Goal: Task Accomplishment & Management: Manage account settings

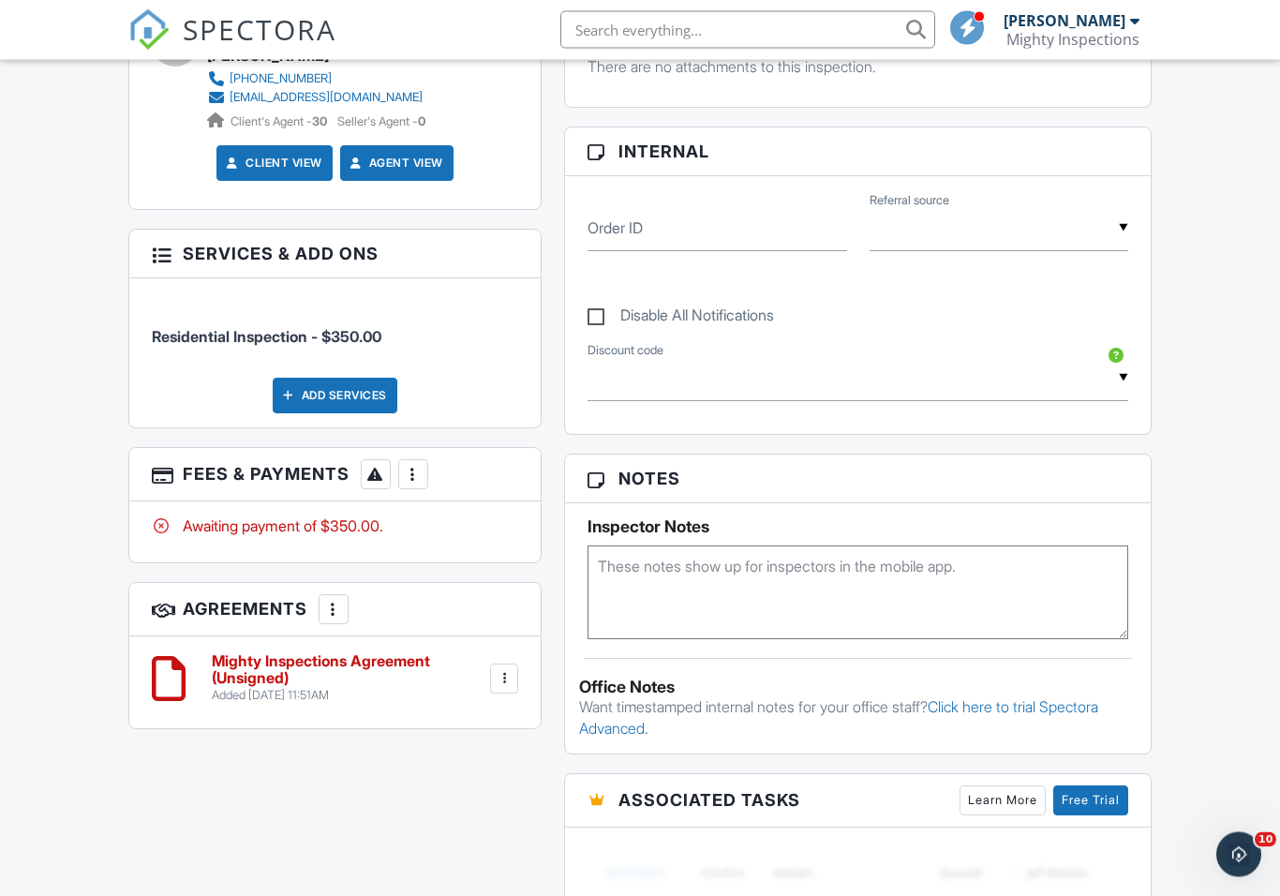
scroll to position [821, 0]
click at [238, 669] on h6 "Mighty Inspections Agreement (Unsigned)" at bounding box center [349, 668] width 275 height 33
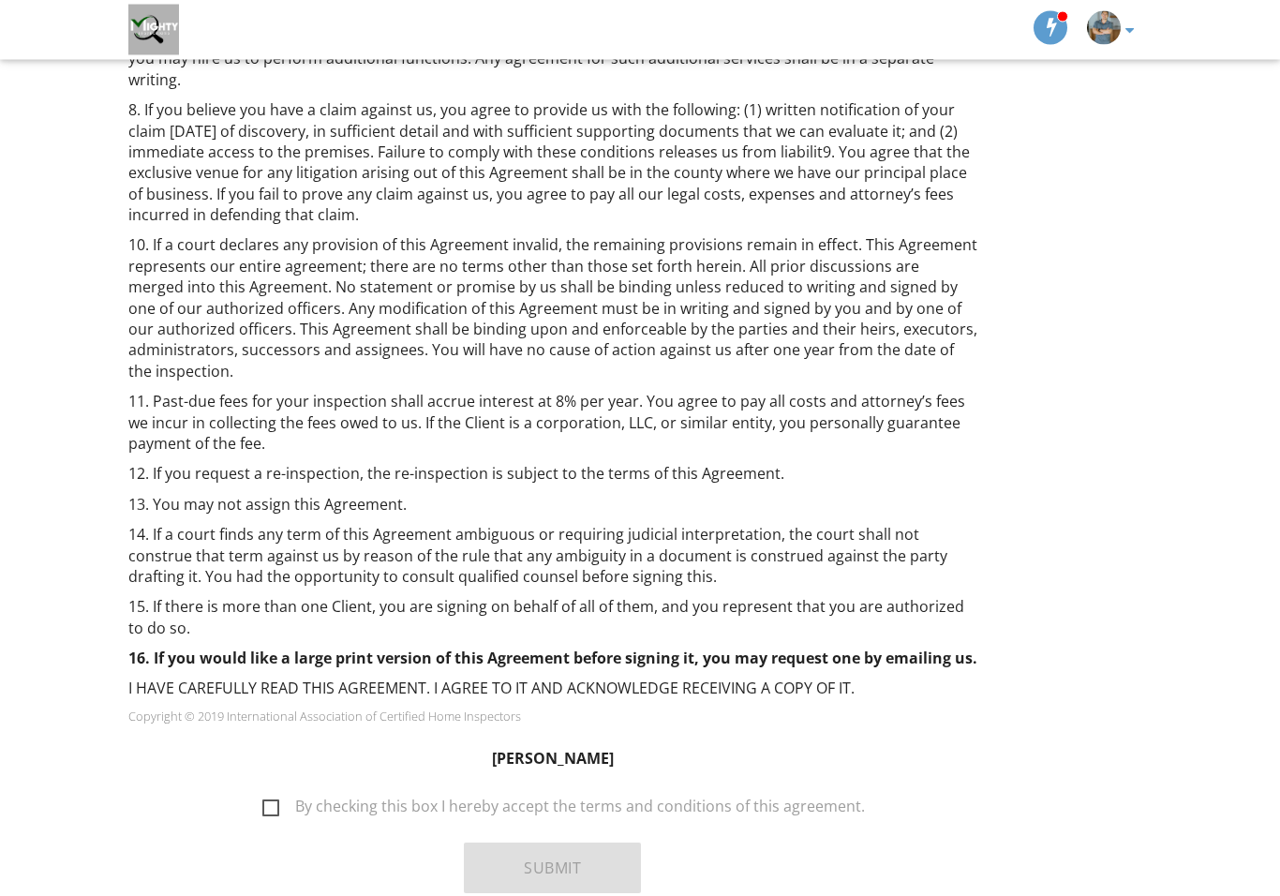
scroll to position [1020, 0]
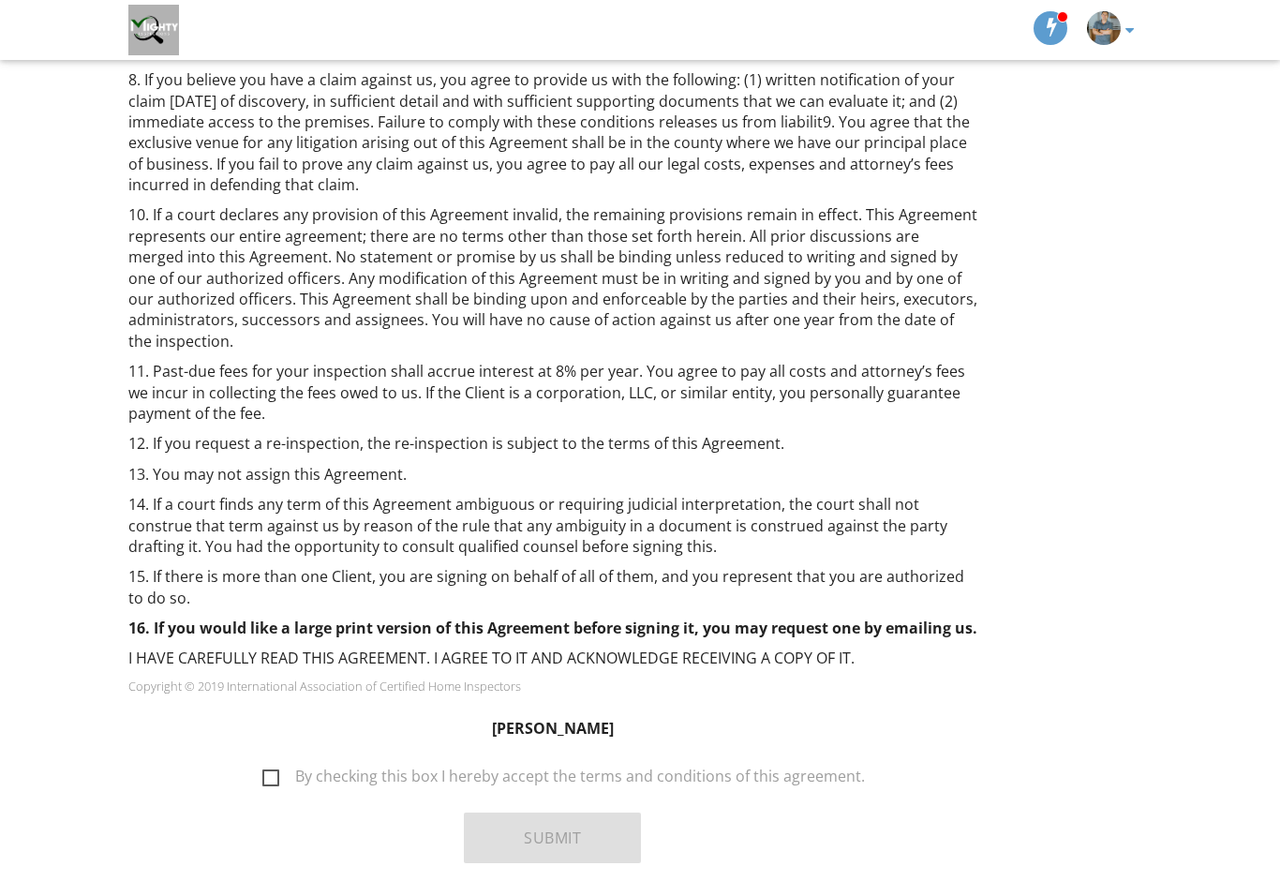
click at [276, 767] on label "By checking this box I hereby accept the terms and conditions of this agreement." at bounding box center [563, 778] width 602 height 23
click at [263, 761] on input "By checking this box I hereby accept the terms and conditions of this agreement." at bounding box center [257, 767] width 12 height 12
checkbox input "true"
click at [554, 812] on button "Submit" at bounding box center [552, 837] width 177 height 51
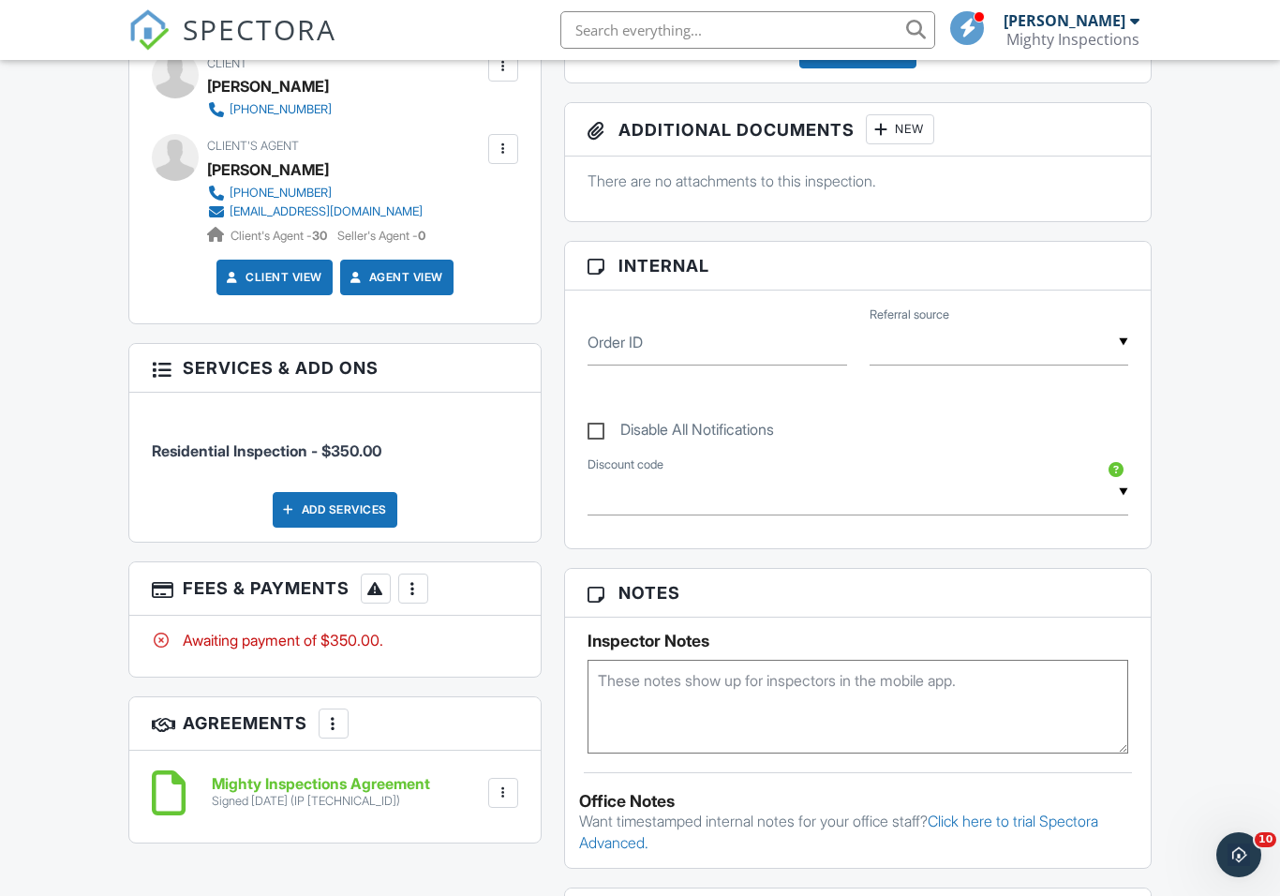
scroll to position [768, 0]
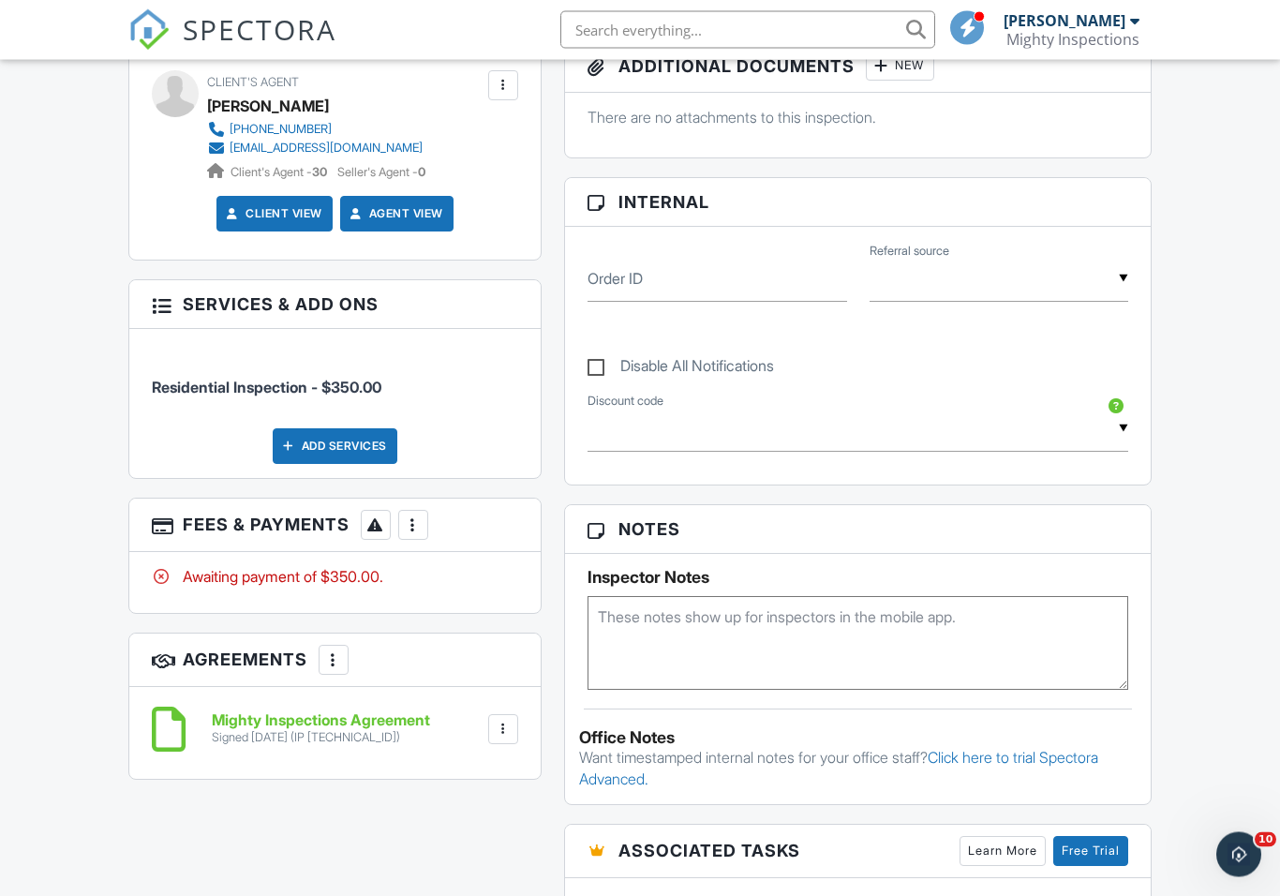
click at [420, 526] on div at bounding box center [413, 525] width 19 height 19
click at [487, 720] on div "Paid In Full" at bounding box center [508, 722] width 181 height 22
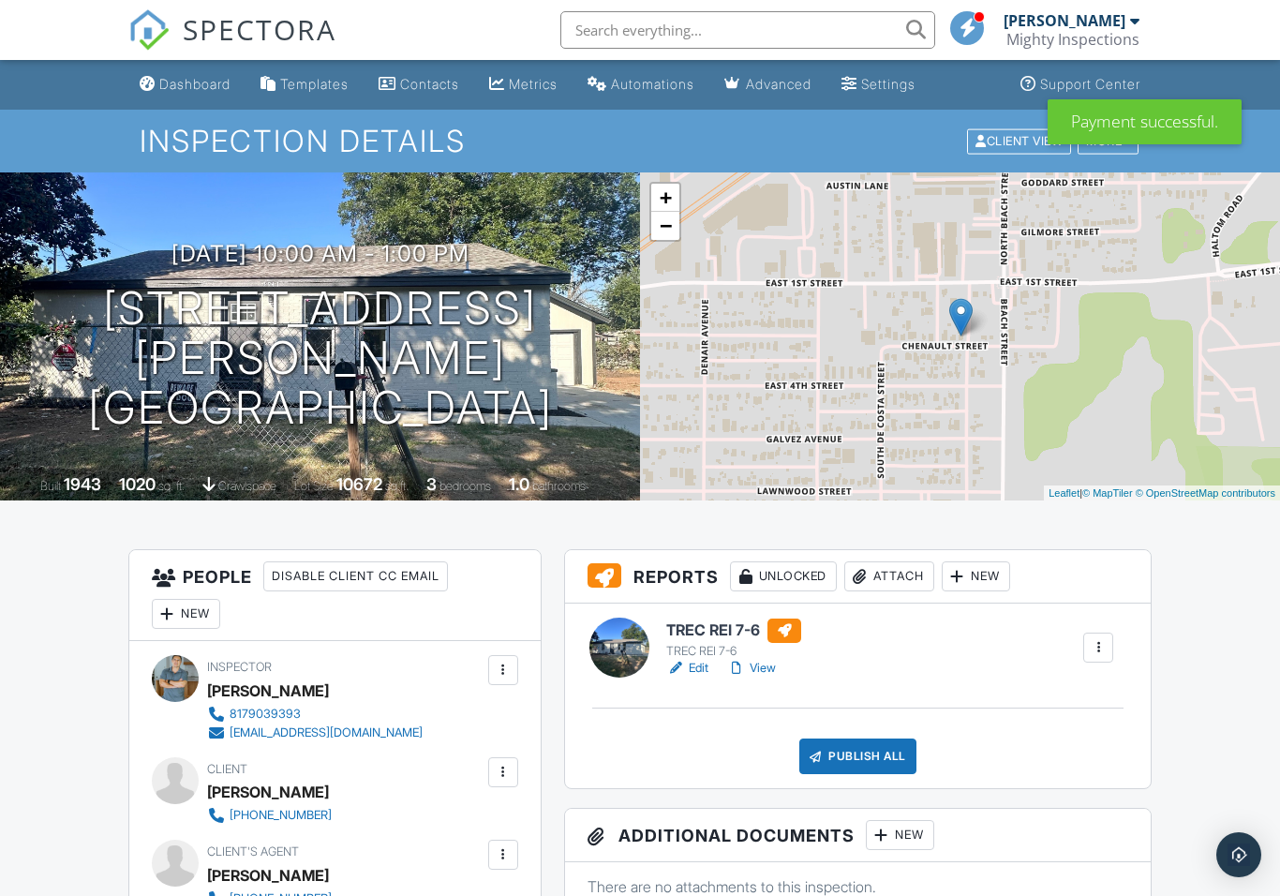
click at [745, 674] on div at bounding box center [736, 668] width 19 height 19
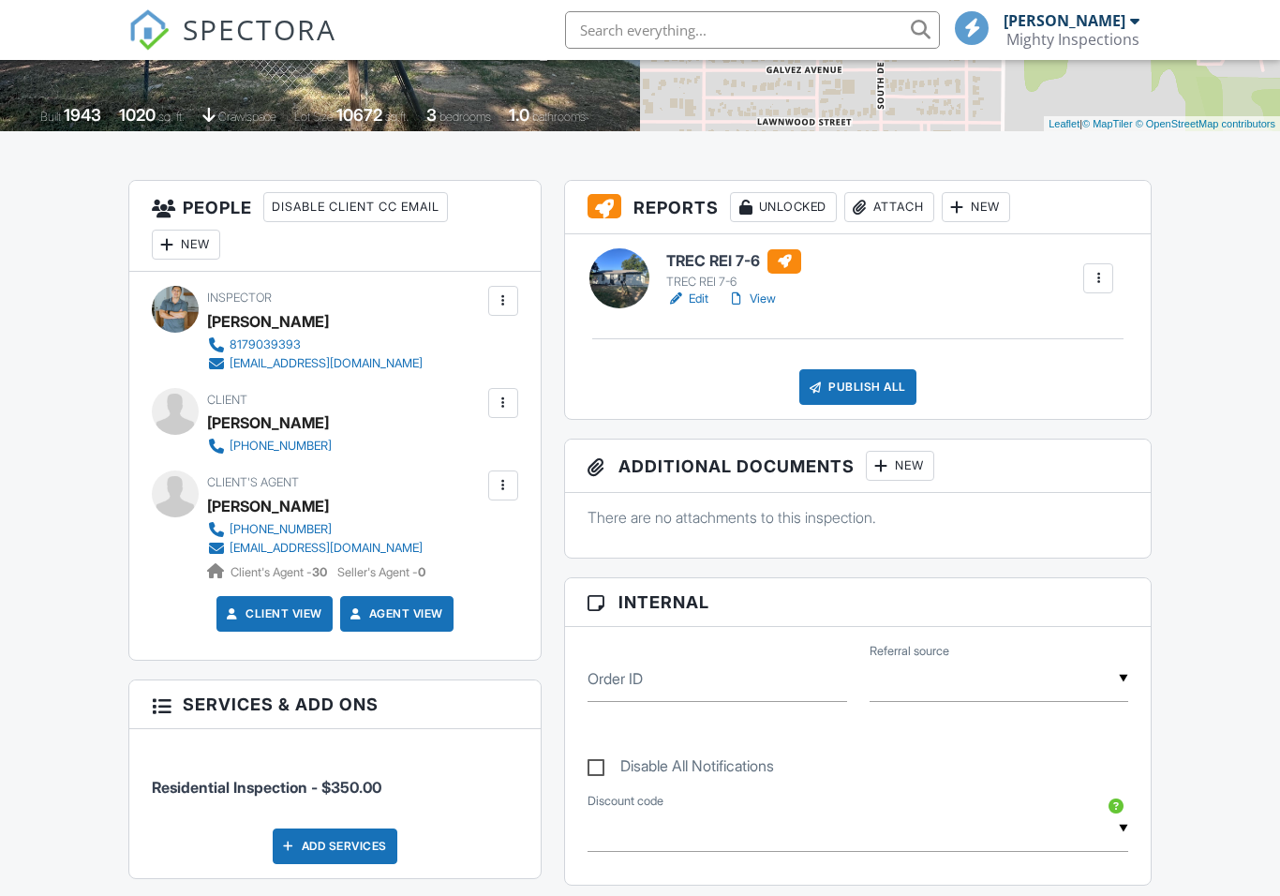
click at [506, 403] on div at bounding box center [503, 402] width 19 height 19
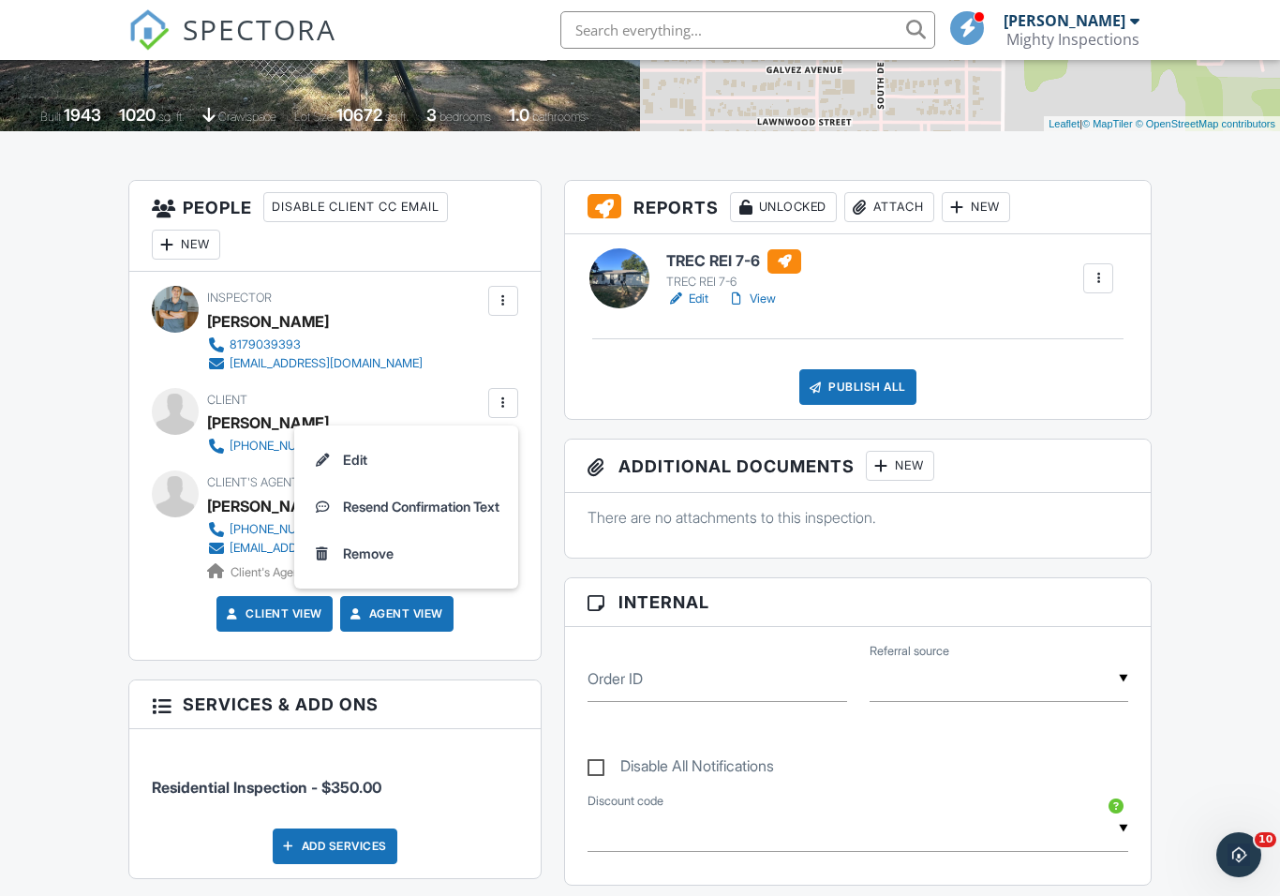
click at [363, 465] on li "Edit" at bounding box center [405, 460] width 201 height 47
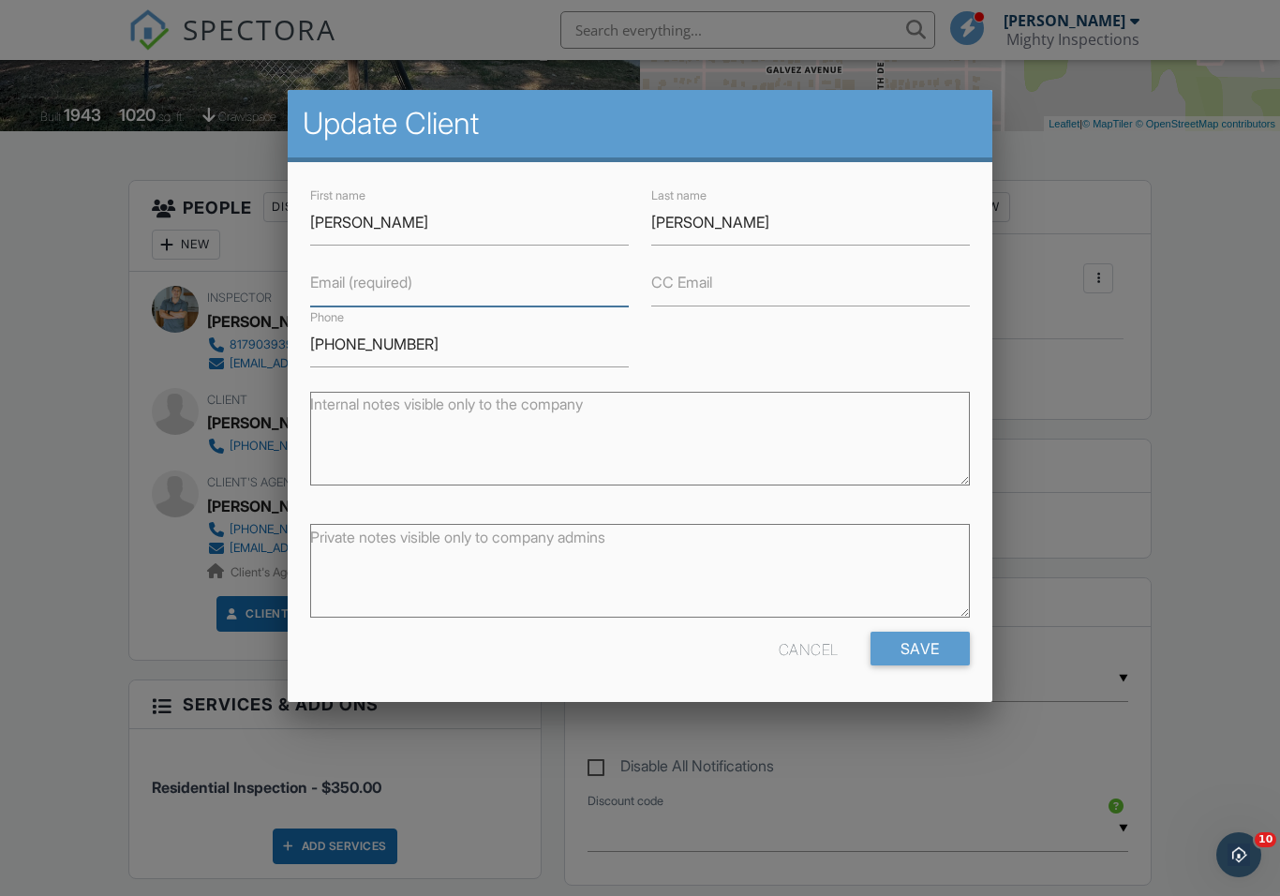
click at [490, 289] on input "Email (required)" at bounding box center [469, 283] width 319 height 46
type input "Luzzelena133@gmail.com"
click at [919, 650] on input "Save" at bounding box center [919, 648] width 99 height 34
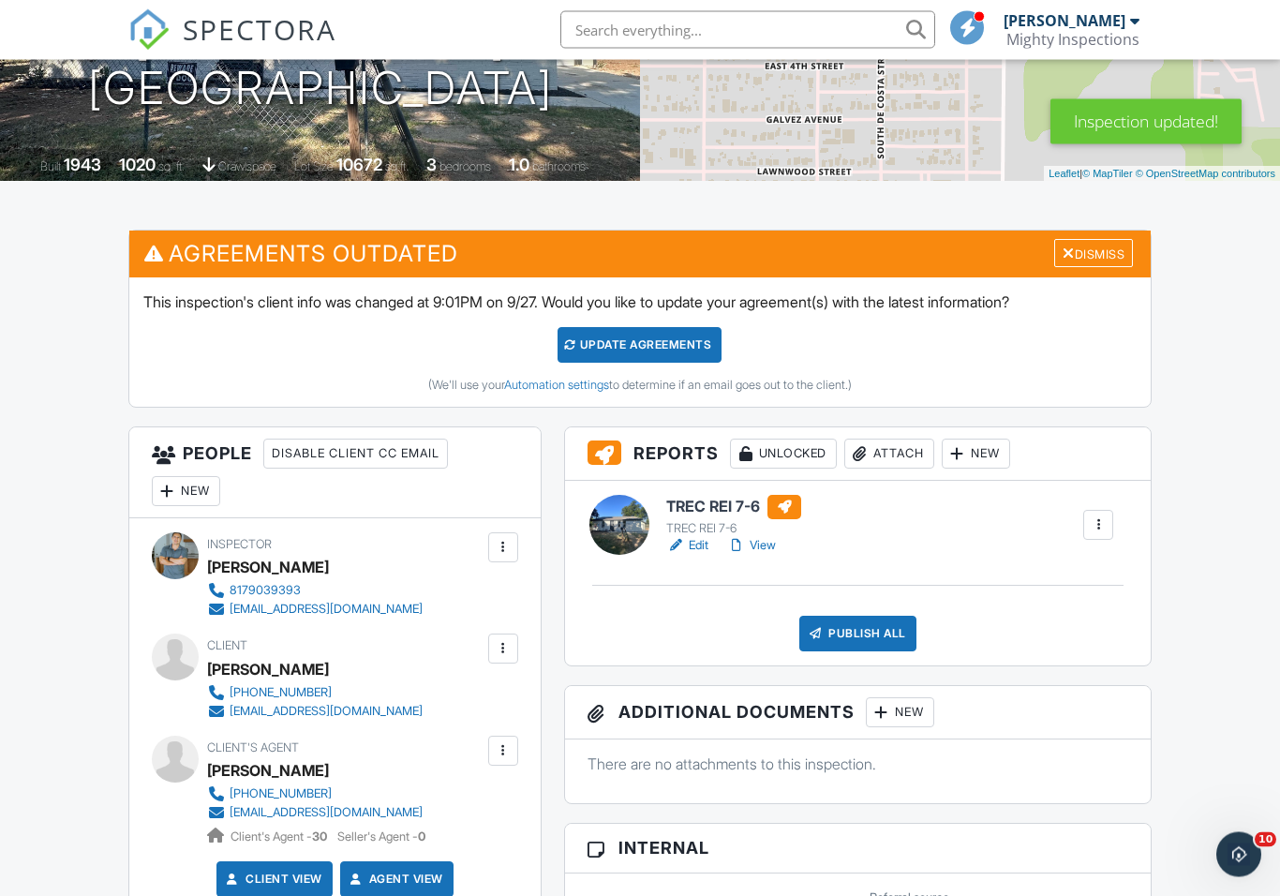
scroll to position [319, 0]
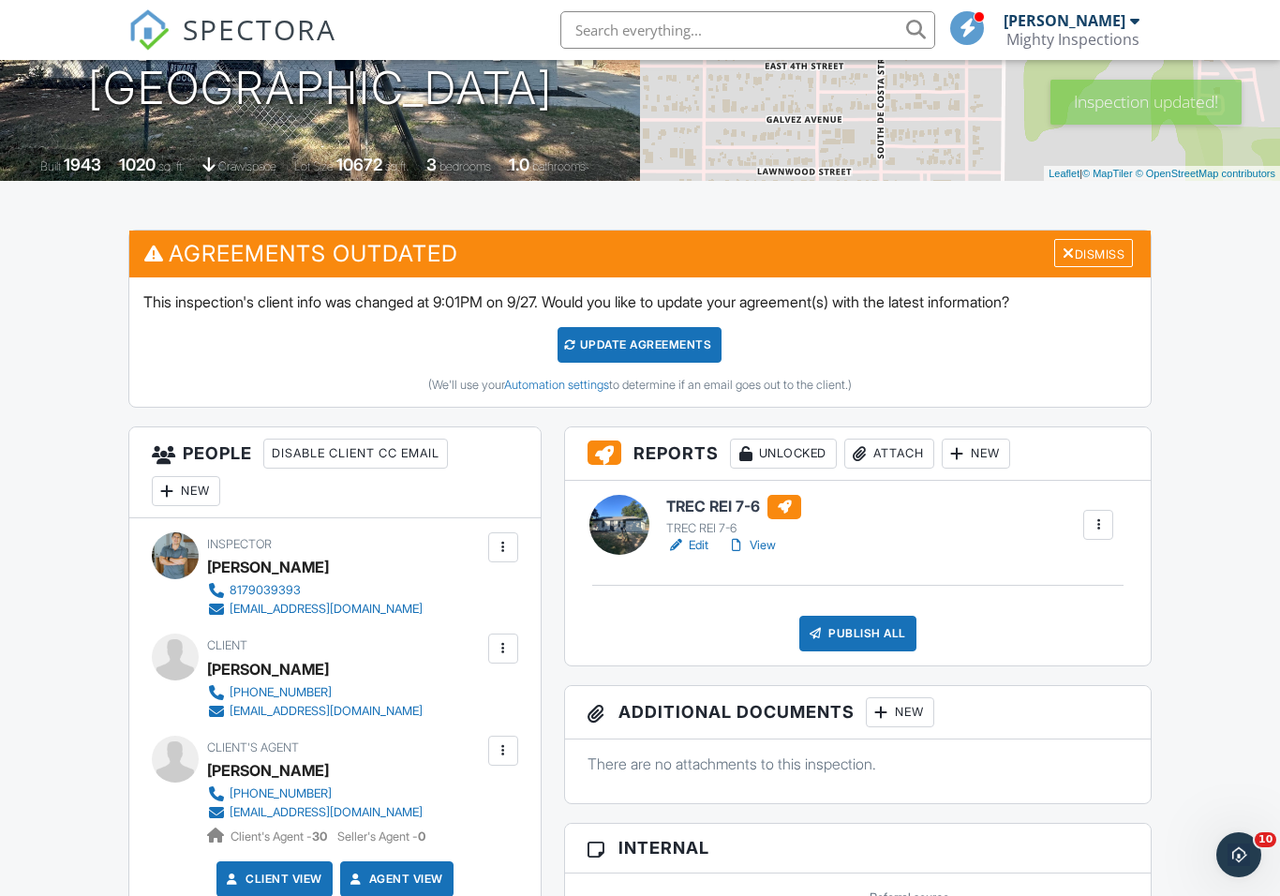
click at [1102, 256] on div "Dismiss" at bounding box center [1093, 253] width 79 height 29
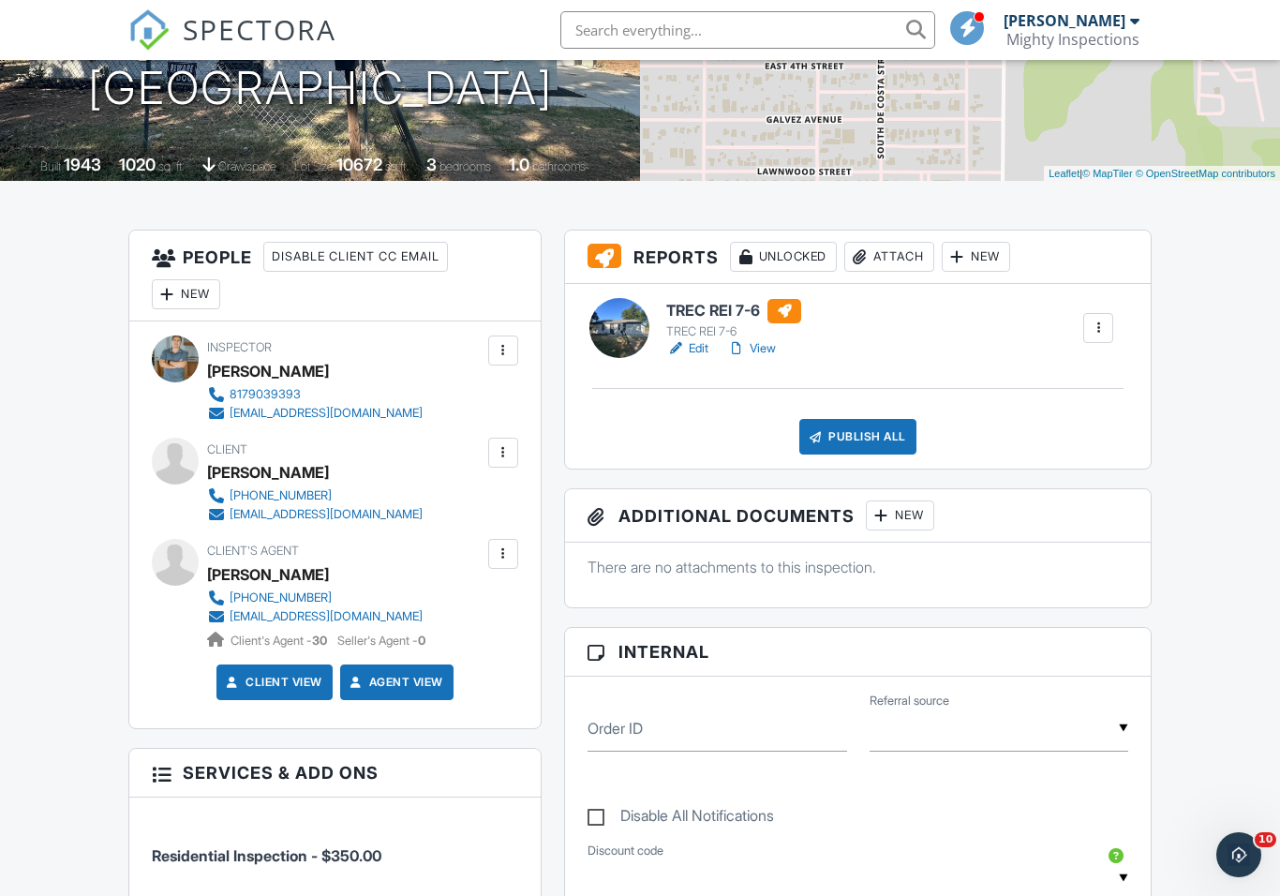
click at [767, 350] on link "View" at bounding box center [751, 348] width 49 height 19
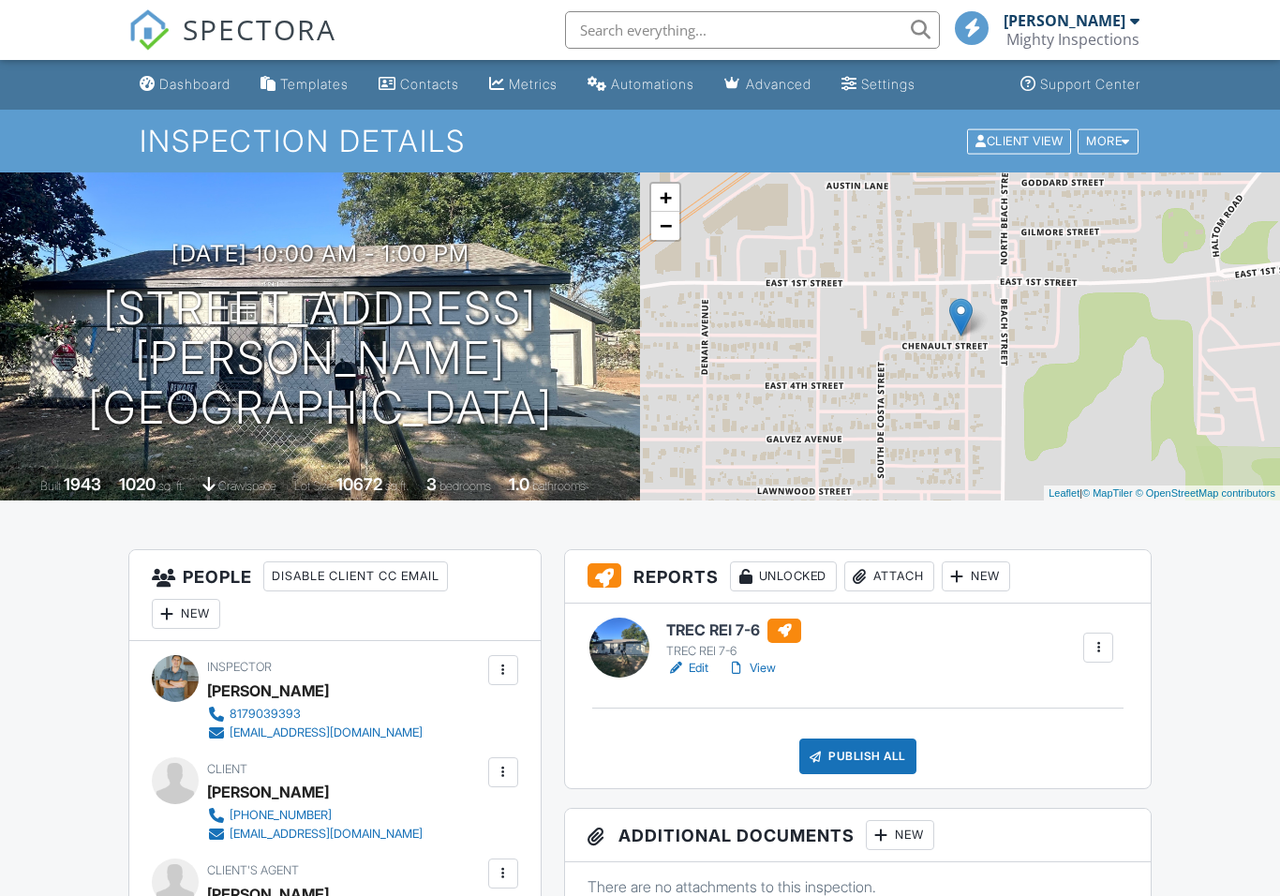
click at [763, 671] on link "View" at bounding box center [751, 668] width 49 height 19
click at [764, 661] on link "View" at bounding box center [751, 668] width 49 height 19
